Goal: Task Accomplishment & Management: Manage account settings

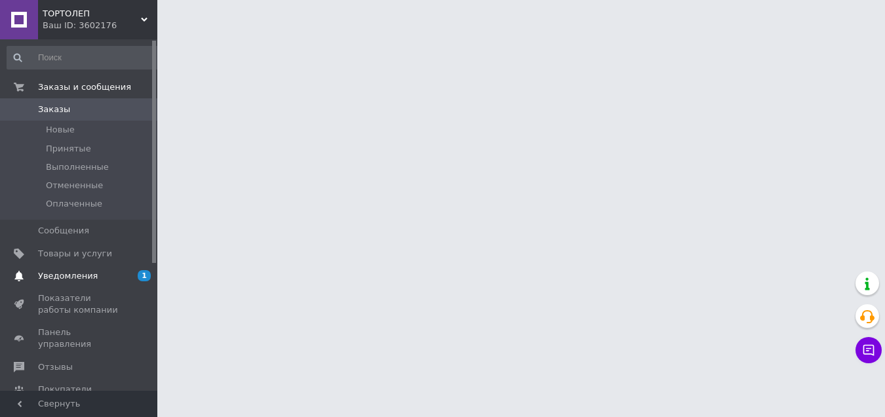
click at [73, 272] on span "Уведомления" at bounding box center [68, 276] width 60 height 12
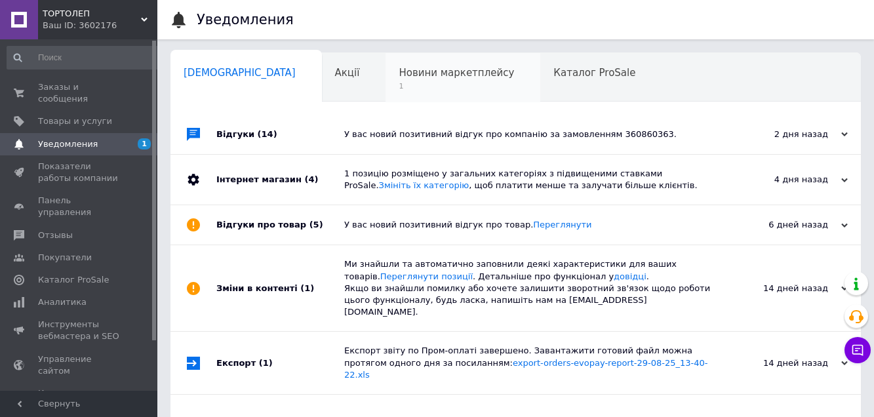
click at [399, 73] on span "Новини маркетплейсу" at bounding box center [456, 73] width 115 height 12
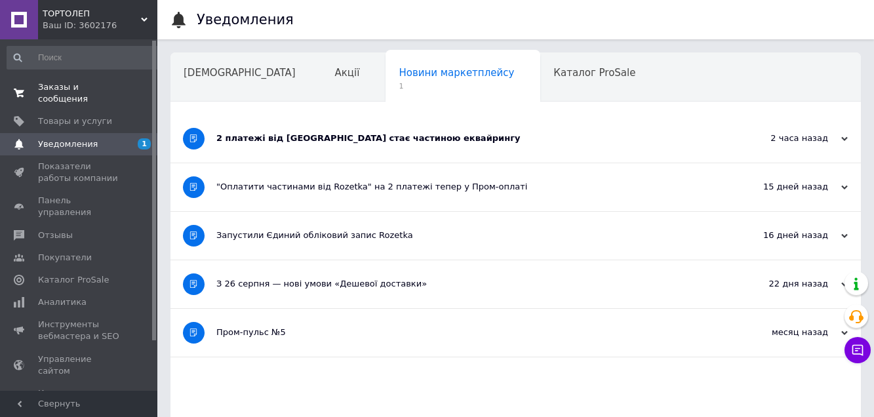
click at [71, 87] on span "Заказы и сообщения" at bounding box center [79, 93] width 83 height 24
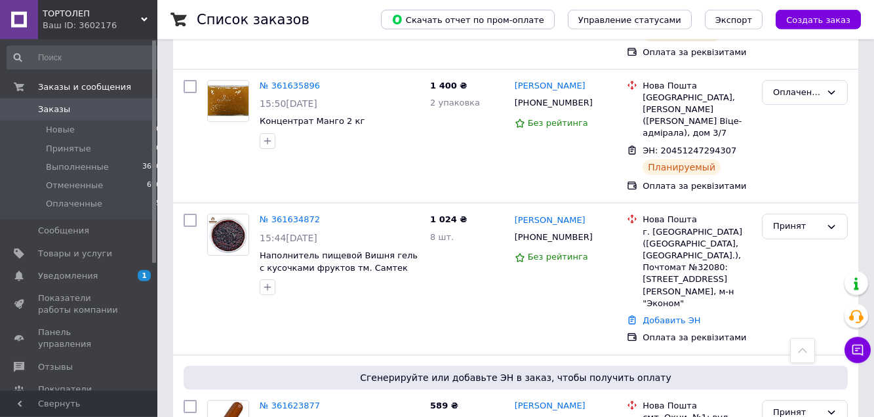
scroll to position [401, 0]
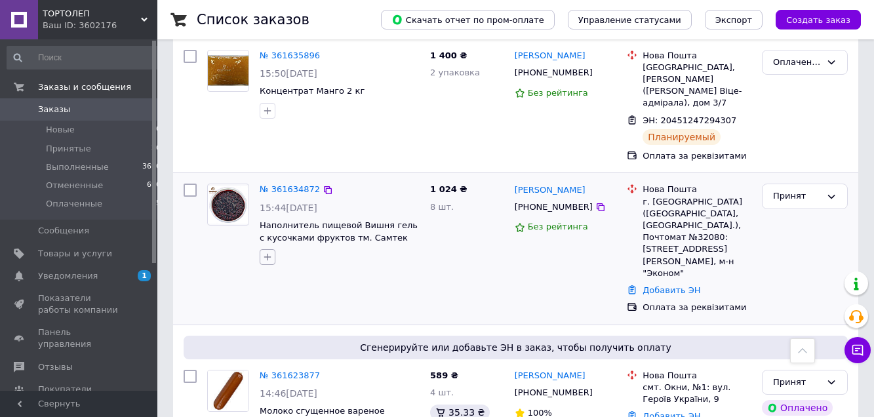
click at [269, 252] on icon "button" at bounding box center [267, 257] width 10 height 10
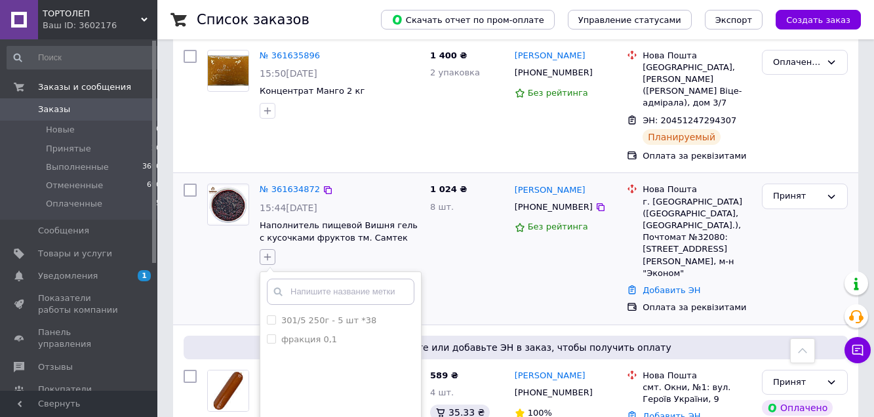
click at [269, 252] on icon "button" at bounding box center [267, 257] width 10 height 10
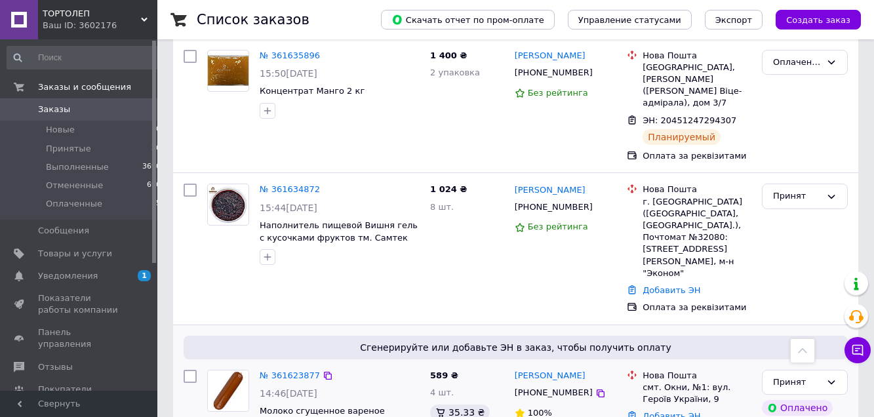
scroll to position [468, 0]
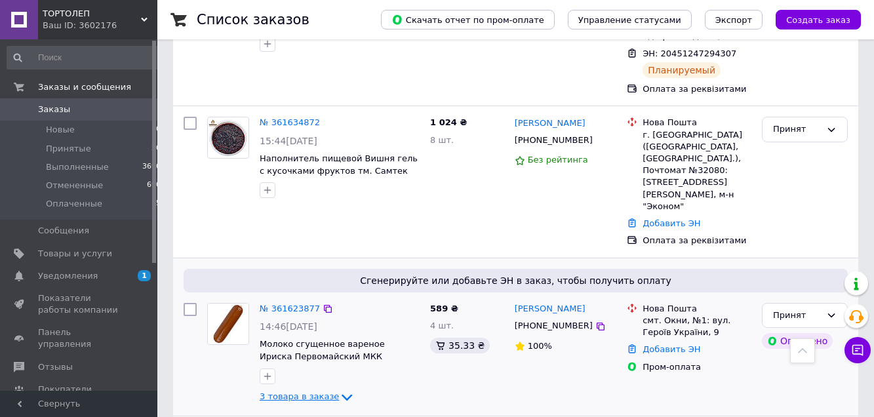
click at [342, 389] on icon at bounding box center [347, 397] width 16 height 16
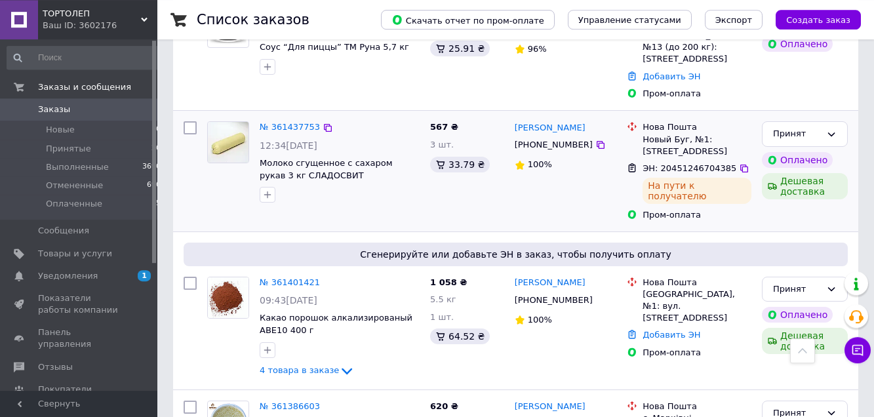
scroll to position [1538, 0]
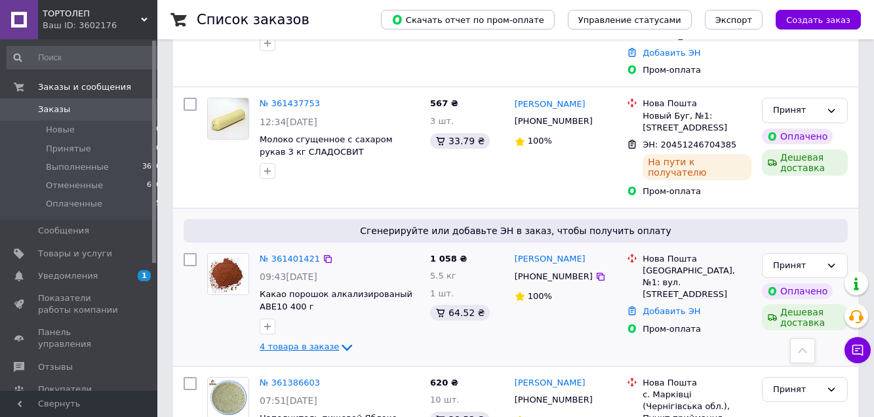
click at [342, 344] on icon at bounding box center [347, 347] width 10 height 7
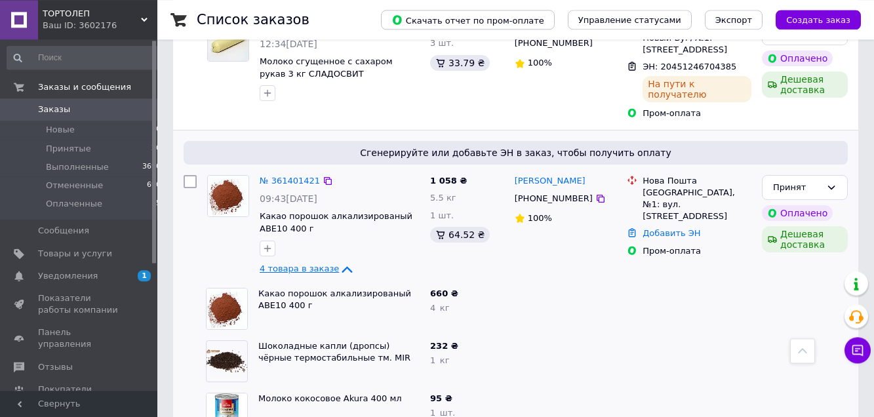
scroll to position [1605, 0]
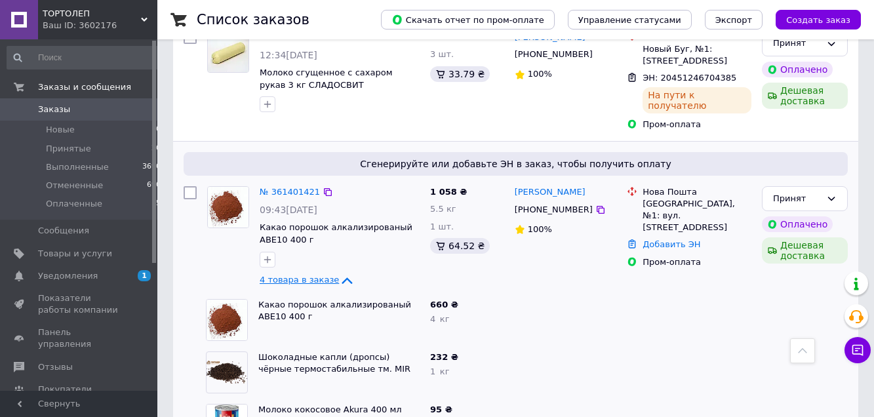
click at [339, 273] on icon at bounding box center [347, 281] width 16 height 16
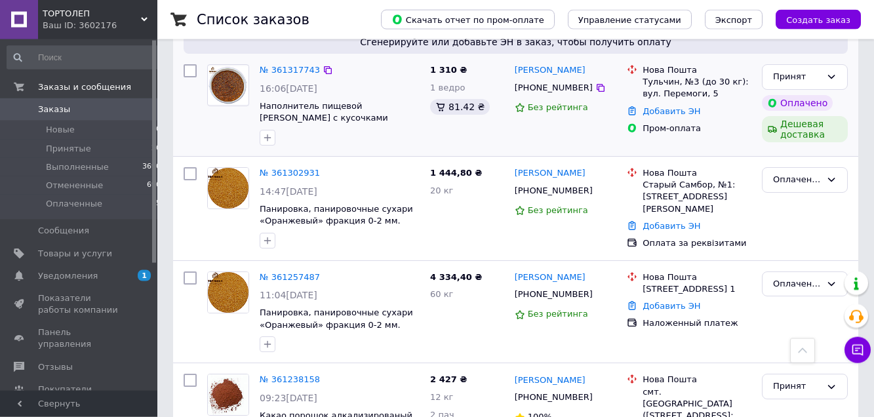
scroll to position [2731, 0]
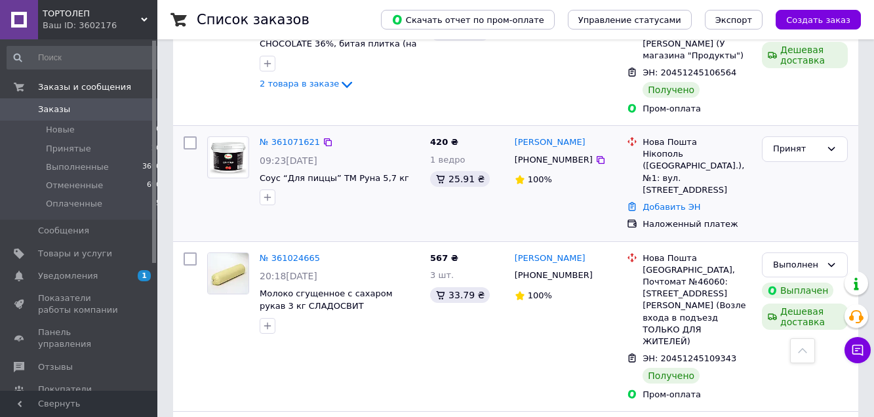
scroll to position [602, 0]
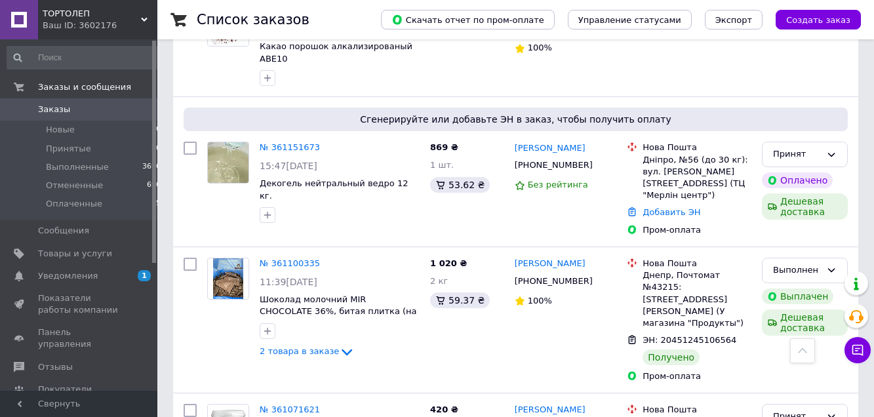
click at [58, 113] on span "Заказы" at bounding box center [54, 110] width 32 height 12
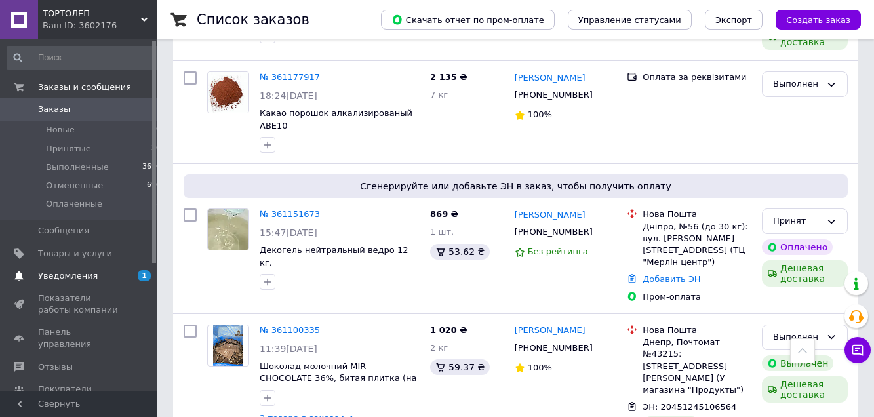
click at [43, 271] on span "Уведомления" at bounding box center [68, 276] width 60 height 12
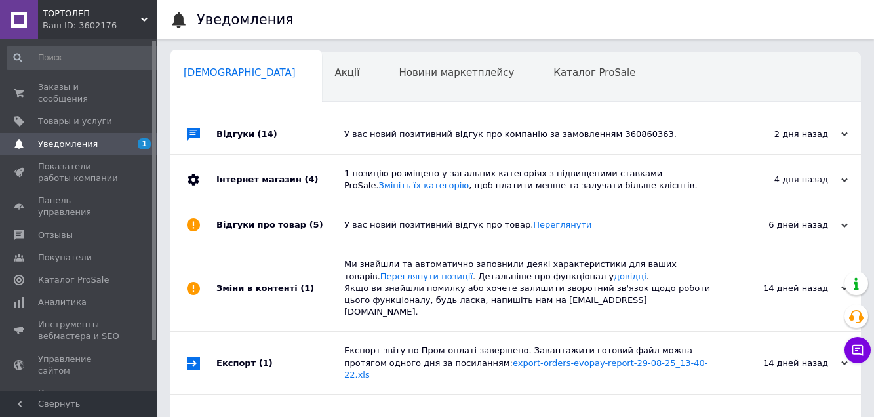
click at [97, 133] on link "Уведомления 1" at bounding box center [84, 144] width 168 height 22
click at [91, 161] on span "Показатели работы компании" at bounding box center [79, 173] width 83 height 24
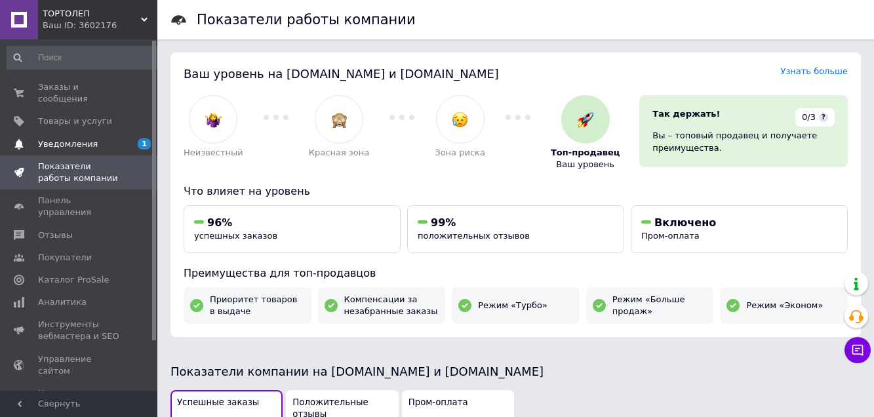
click at [92, 138] on span "Уведомления" at bounding box center [79, 144] width 83 height 12
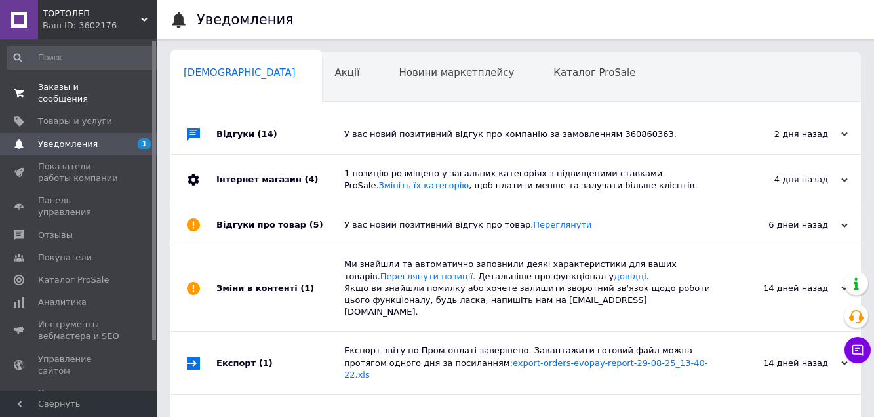
click at [56, 93] on span "Заказы и сообщения" at bounding box center [79, 93] width 83 height 24
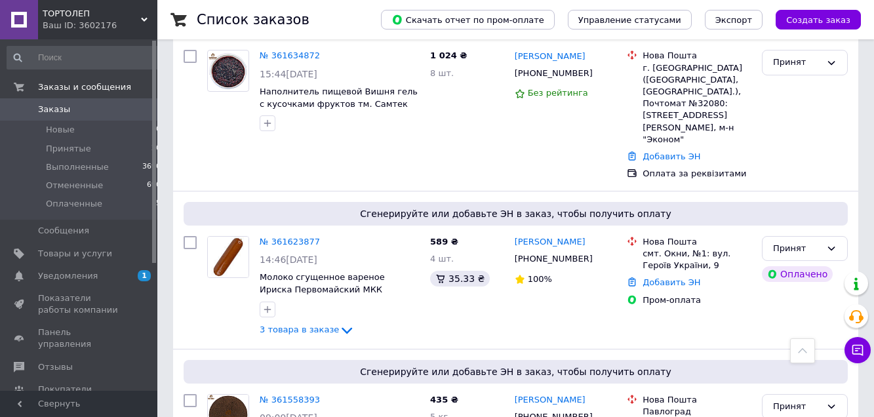
scroll to position [334, 0]
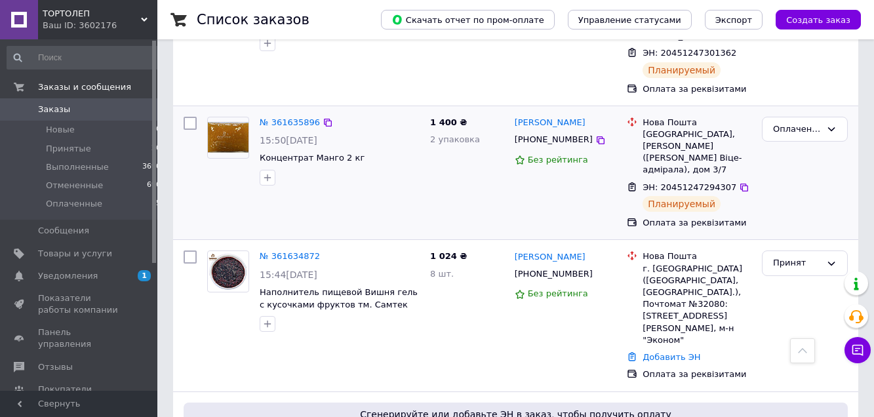
click at [233, 176] on div at bounding box center [228, 150] width 52 height 79
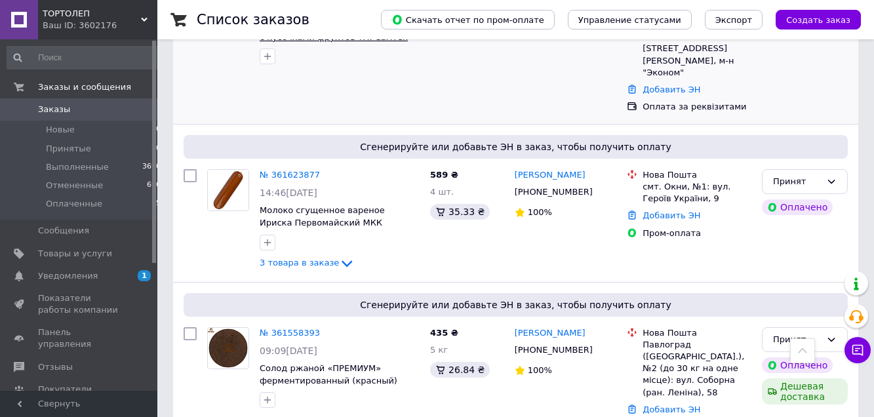
scroll to position [401, 0]
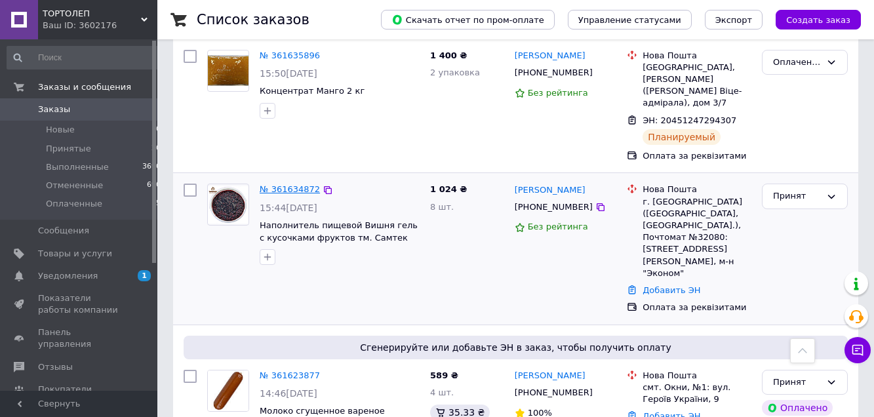
click at [283, 184] on link "№ 361634872" at bounding box center [290, 189] width 60 height 10
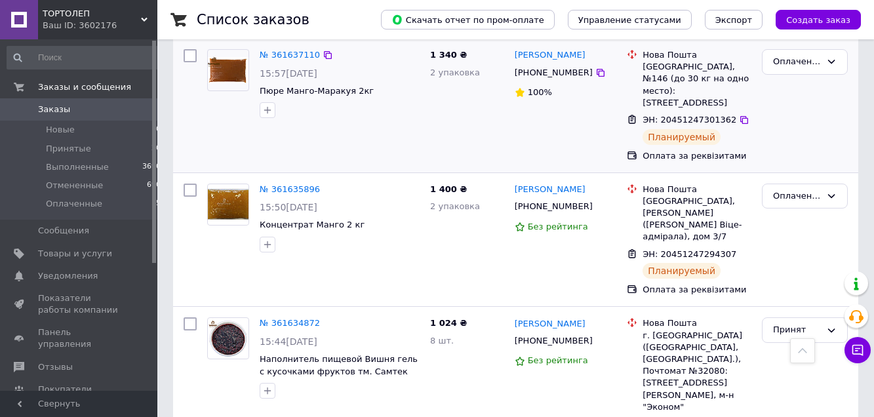
scroll to position [201, 0]
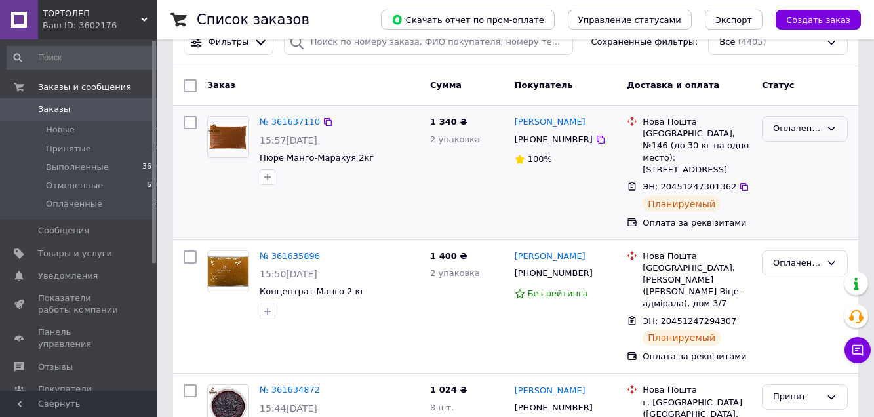
click at [827, 125] on icon at bounding box center [831, 128] width 10 height 10
click at [801, 183] on li "Выполнен" at bounding box center [804, 180] width 85 height 24
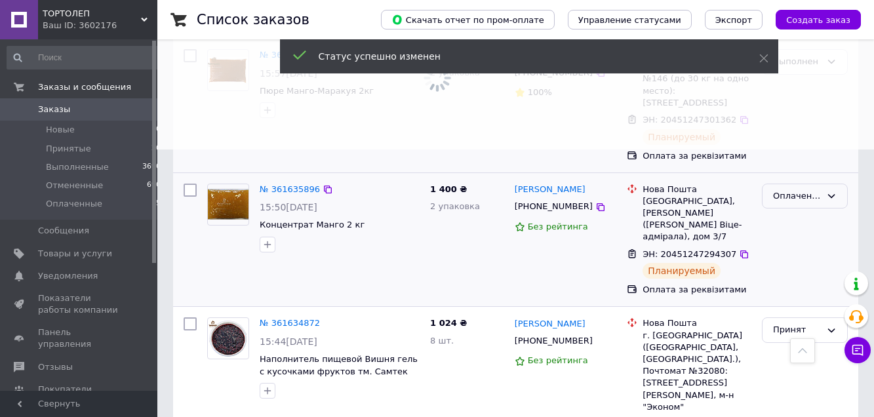
click at [833, 194] on icon at bounding box center [831, 196] width 7 height 4
click at [802, 235] on li "Выполнен" at bounding box center [804, 247] width 85 height 24
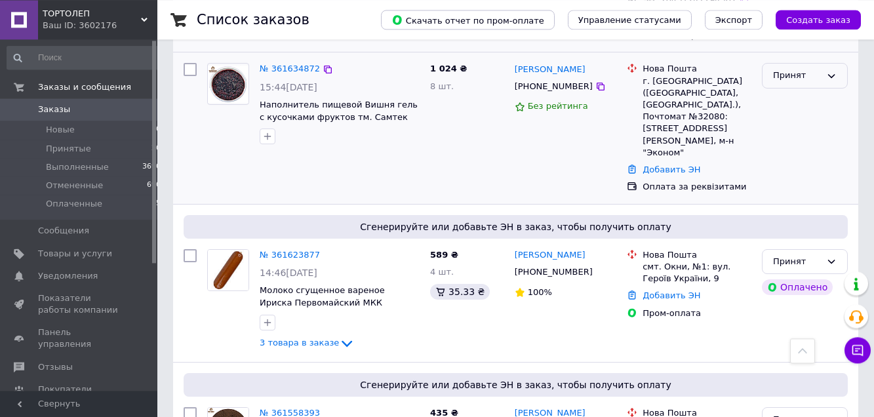
scroll to position [535, 0]
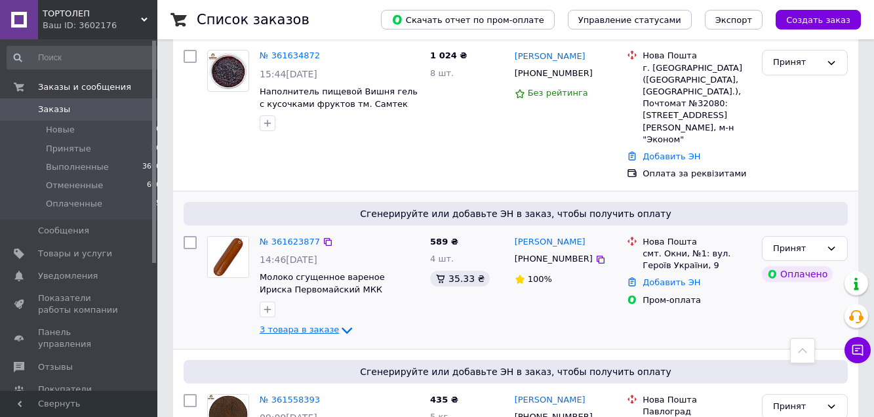
click at [342, 327] on icon at bounding box center [347, 330] width 10 height 7
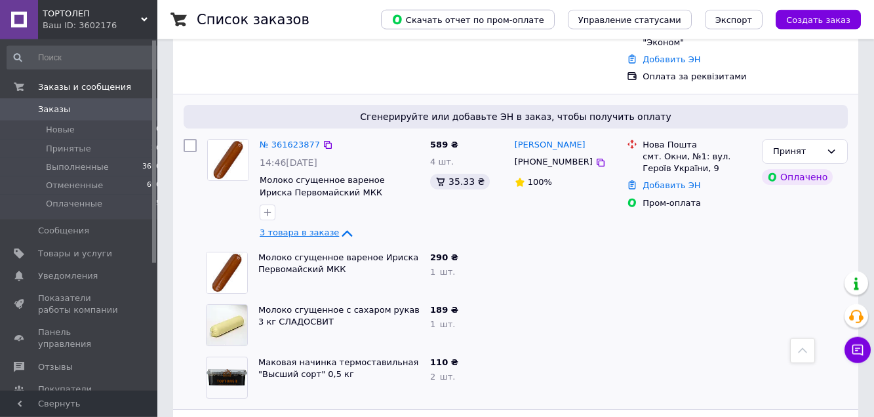
scroll to position [669, 0]
